Goal: Transaction & Acquisition: Purchase product/service

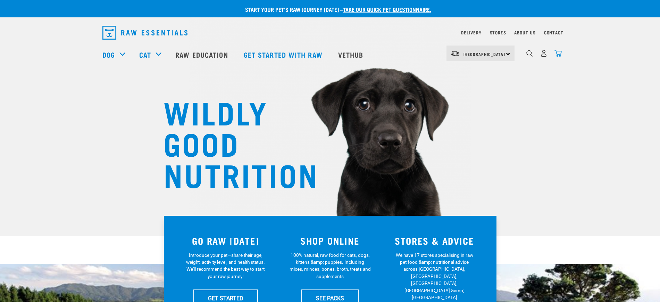
click at [559, 52] on img "dropdown navigation" at bounding box center [558, 53] width 7 height 7
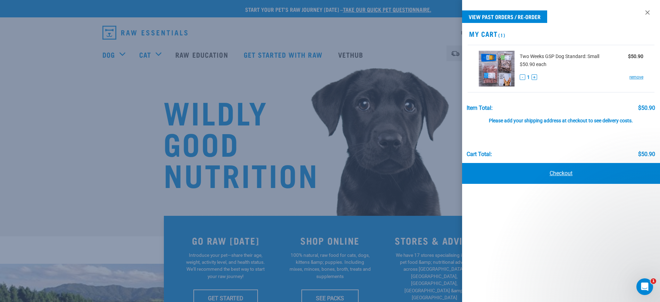
click at [562, 169] on link "Checkout" at bounding box center [561, 173] width 198 height 21
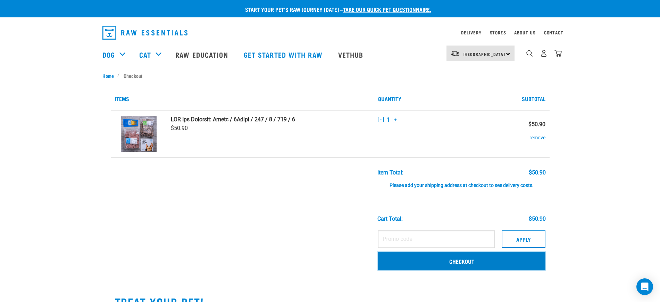
click at [413, 261] on link "Checkout" at bounding box center [461, 261] width 167 height 18
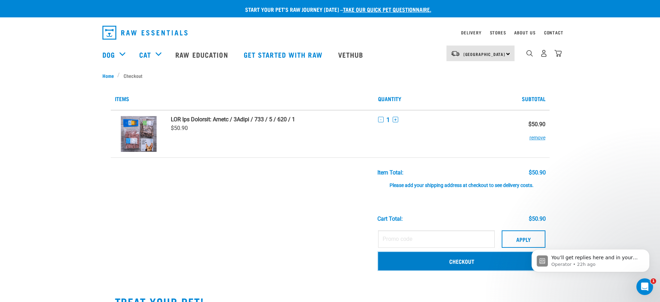
click at [448, 259] on link "Checkout" at bounding box center [461, 261] width 167 height 18
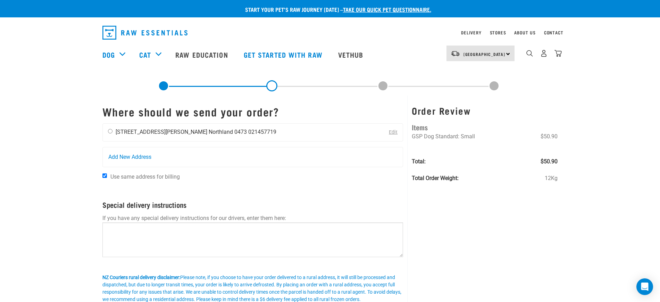
click at [144, 129] on li "[STREET_ADDRESS][PERSON_NAME]" at bounding box center [162, 132] width 92 height 7
click at [112, 132] on input "radio" at bounding box center [110, 131] width 5 height 5
radio input "true"
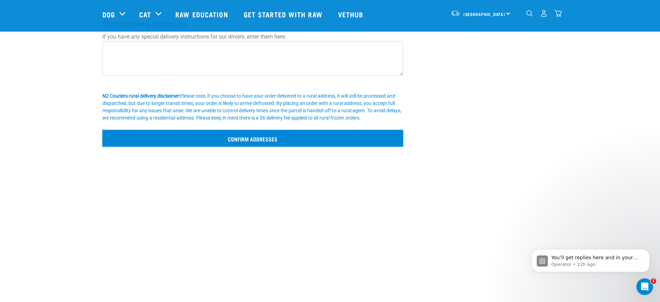
click at [266, 136] on input "Confirm addresses" at bounding box center [252, 138] width 301 height 17
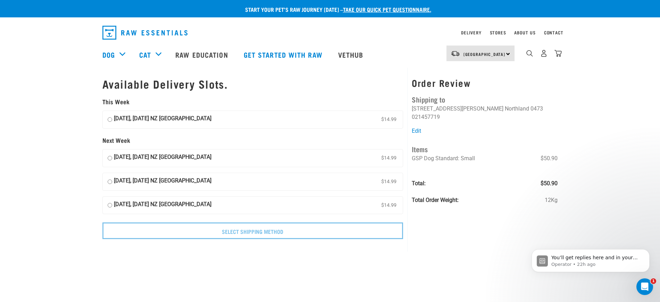
click at [110, 119] on input "29 August, Friday NZ Couriers North Island $14.99" at bounding box center [110, 119] width 5 height 10
radio input "true"
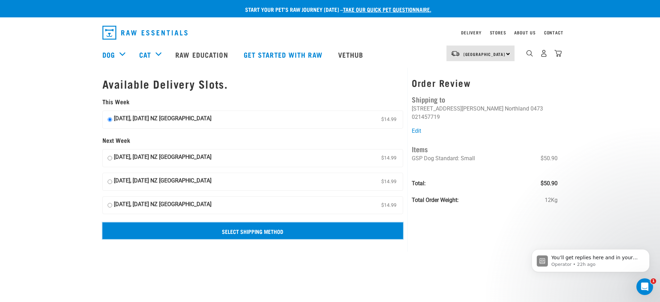
click at [211, 231] on input "Select Shipping Method" at bounding box center [252, 230] width 301 height 17
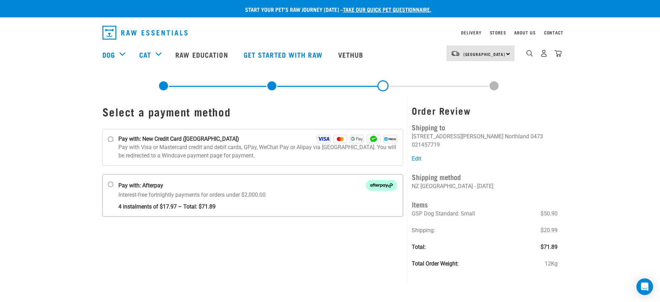
click at [110, 183] on input "Pay with: Afterpay Interest-free fortnightly payments for orders under $2,000.00" at bounding box center [111, 185] width 6 height 6
radio input "true"
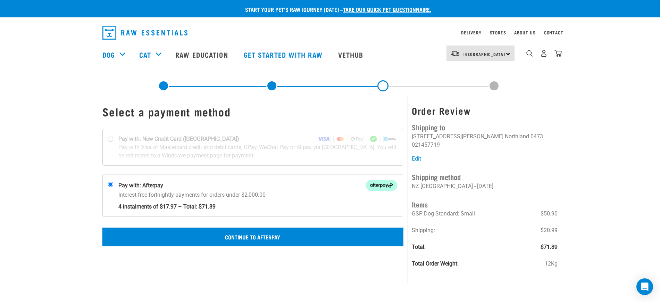
click at [281, 231] on button "Continue to Afterpay" at bounding box center [252, 236] width 301 height 17
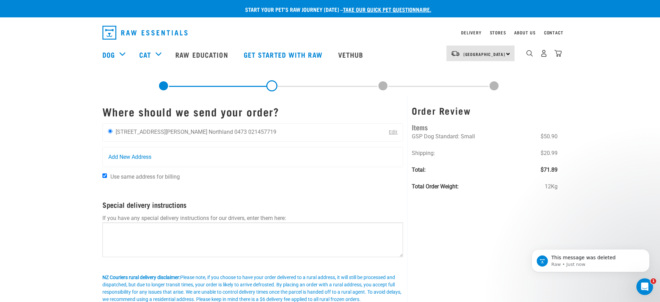
drag, startPoint x: 0, startPoint y: 0, endPoint x: 393, endPoint y: 134, distance: 415.3
click at [393, 134] on link "Edit" at bounding box center [393, 132] width 9 height 6
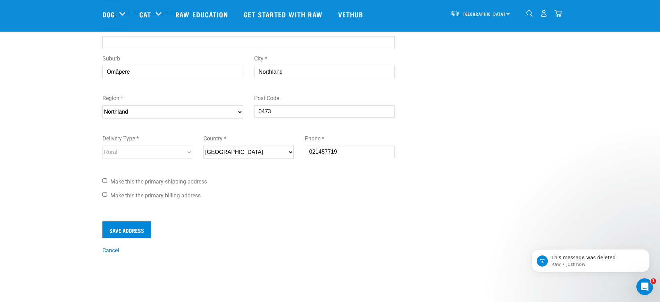
scroll to position [174, 0]
